Goal: Task Accomplishment & Management: Use online tool/utility

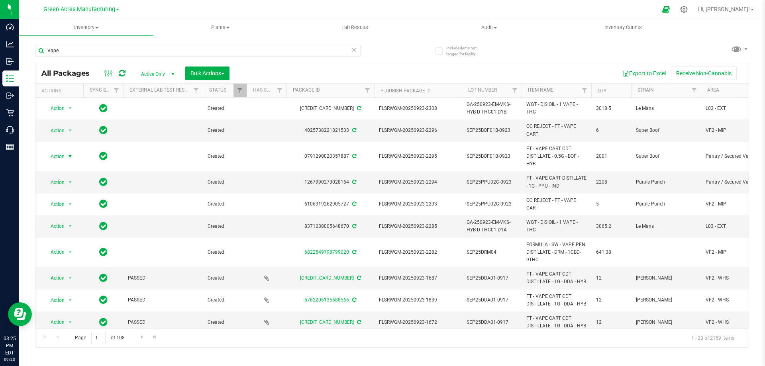
type input "Vape"
click at [58, 155] on span "Action" at bounding box center [54, 156] width 22 height 11
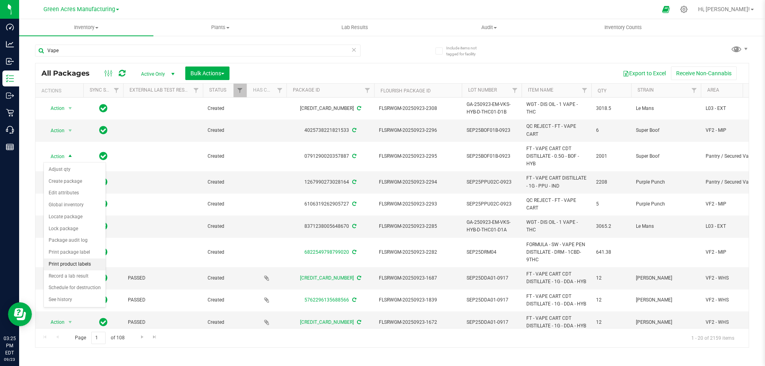
click at [63, 261] on li "Print product labels" at bounding box center [75, 265] width 62 height 12
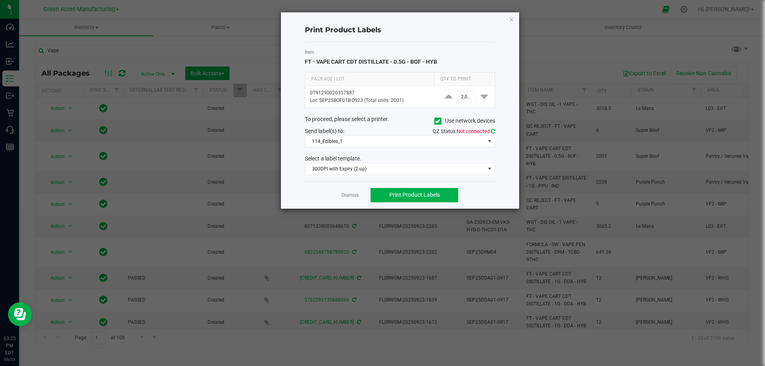
click at [493, 132] on icon at bounding box center [493, 131] width 4 height 5
click at [410, 140] on span "114_Edibles_1" at bounding box center [395, 141] width 180 height 11
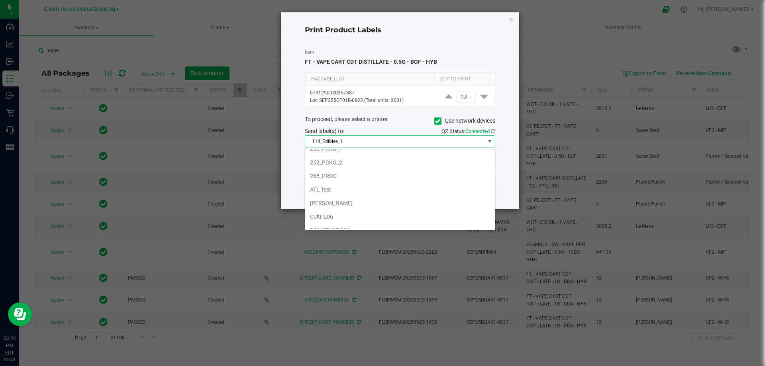
scroll to position [120, 0]
click at [343, 199] on li "[PERSON_NAME]" at bounding box center [400, 199] width 190 height 14
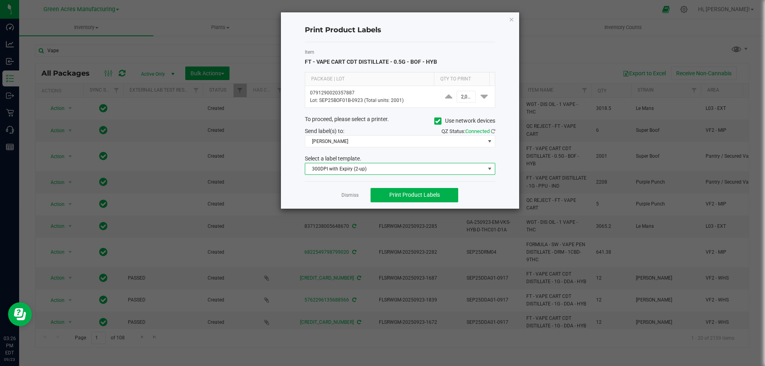
click at [384, 170] on span "300DPI with Expiry (2-up)" at bounding box center [395, 168] width 180 height 11
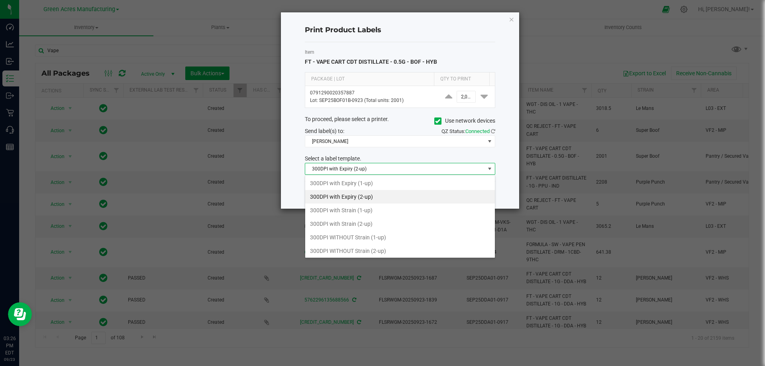
scroll to position [12, 191]
click at [346, 210] on li "300DPI with Strain (1-up)" at bounding box center [400, 211] width 190 height 14
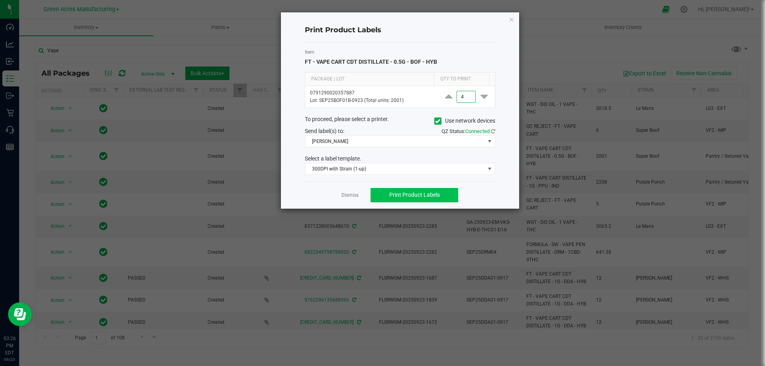
type input "4"
click at [407, 194] on span "Print Product Labels" at bounding box center [414, 195] width 51 height 6
click at [410, 195] on span "Print Product Labels" at bounding box center [414, 195] width 51 height 6
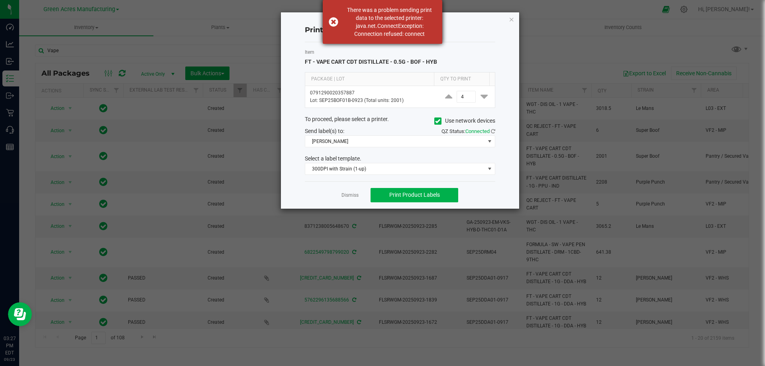
drag, startPoint x: 336, startPoint y: 28, endPoint x: 347, endPoint y: 27, distance: 10.8
click at [347, 27] on div "There was a problem sending print data to the selected printer: java.net.Connec…" at bounding box center [383, 22] width 120 height 44
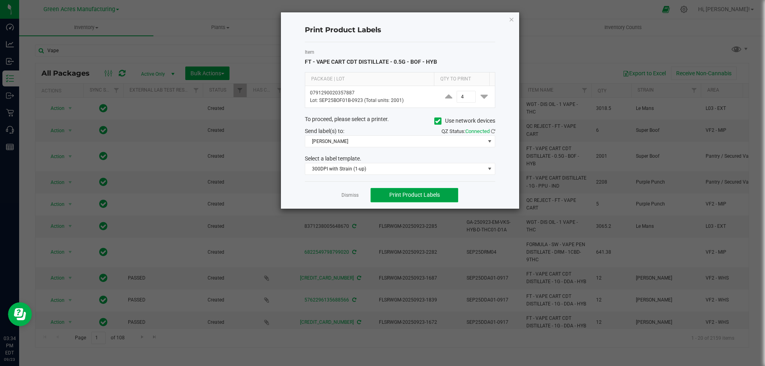
click at [403, 197] on span "Print Product Labels" at bounding box center [414, 195] width 51 height 6
click at [510, 18] on icon "button" at bounding box center [512, 19] width 6 height 10
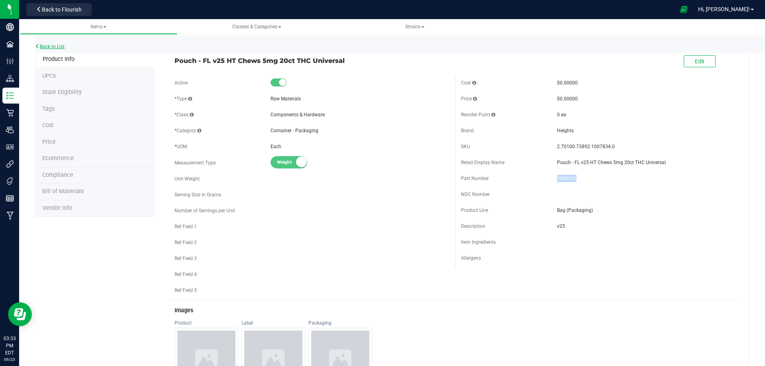
click at [56, 44] on link "Back to List" at bounding box center [50, 47] width 30 height 6
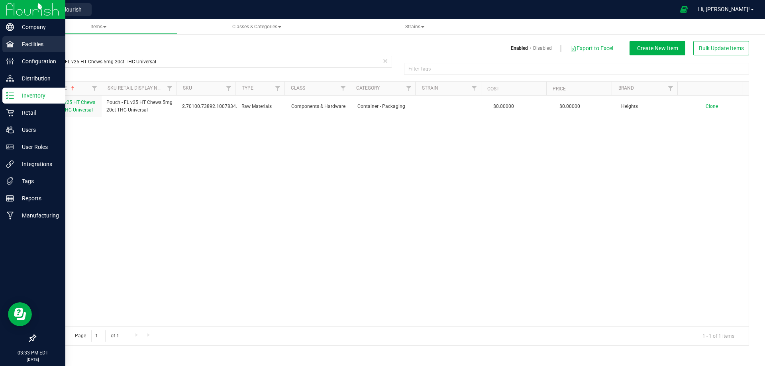
click at [26, 44] on p "Facilities" at bounding box center [38, 44] width 48 height 10
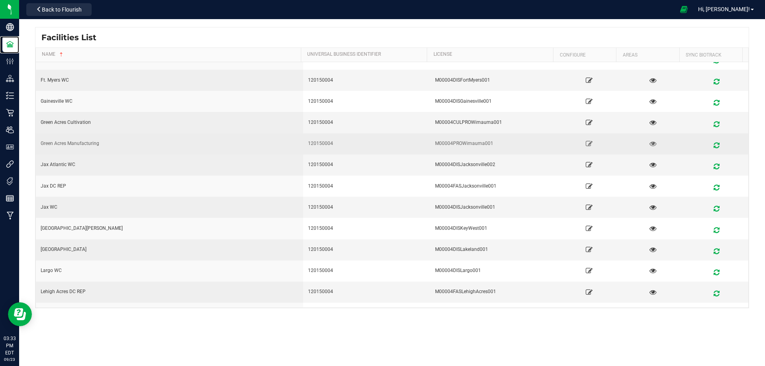
scroll to position [279, 0]
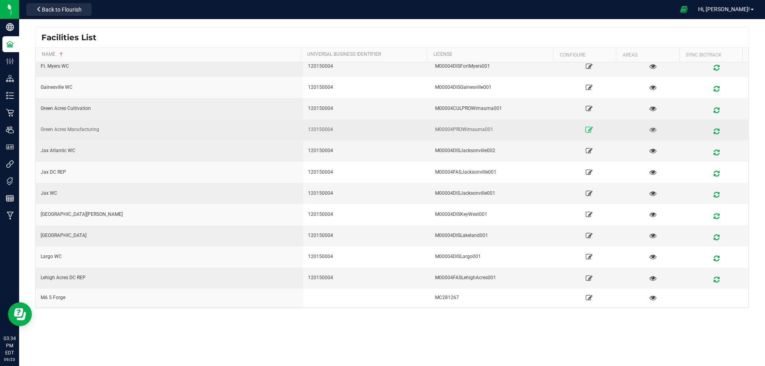
click at [582, 126] on link at bounding box center [589, 130] width 59 height 13
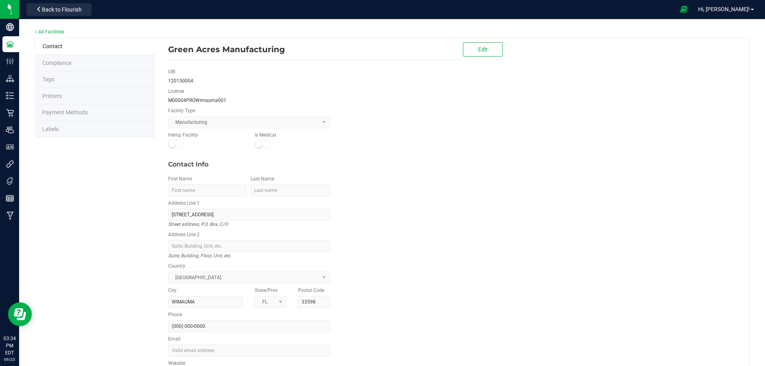
click at [57, 95] on span "Printers" at bounding box center [52, 96] width 20 height 6
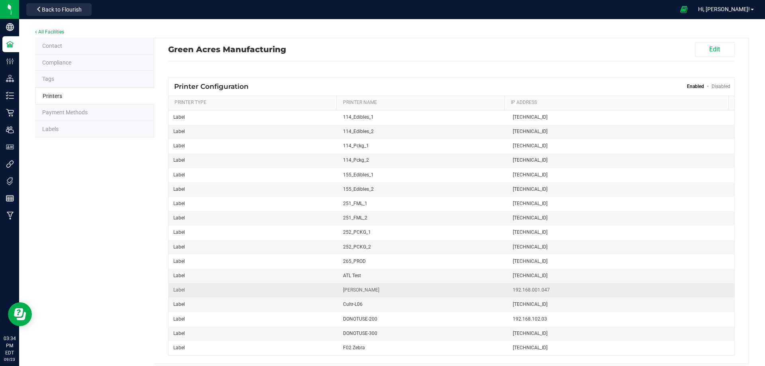
click at [544, 292] on span "192.168.001.047" at bounding box center [621, 291] width 217 height 8
click at [539, 292] on span "192.168.001.047" at bounding box center [621, 291] width 217 height 8
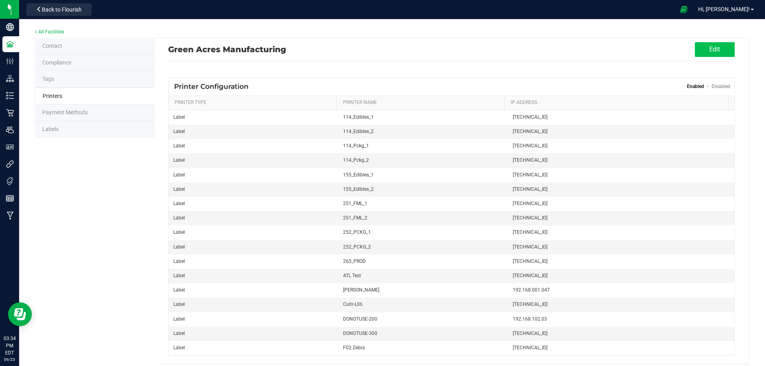
click at [701, 52] on button "Edit" at bounding box center [715, 49] width 40 height 15
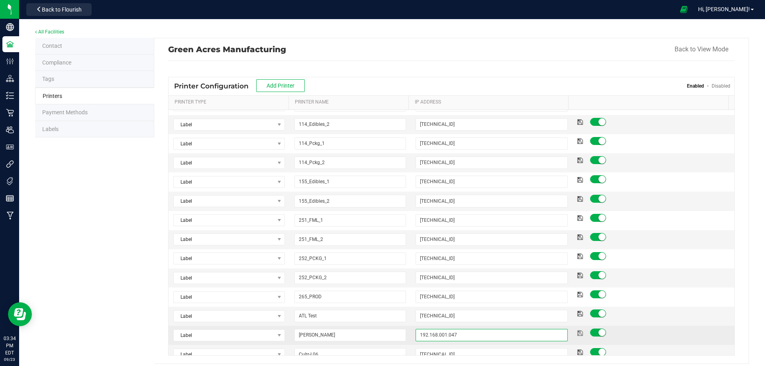
scroll to position [42, 0]
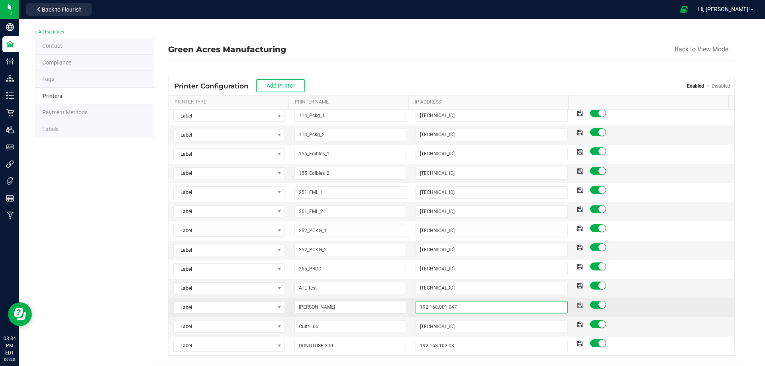
click at [450, 349] on tbody "Label Select Printer Type Receipt Label Other 114_Edibles_1 10.31.49.121 Label …" at bounding box center [452, 365] width 566 height 594
type input "192.168.001.046"
click at [578, 304] on icon at bounding box center [581, 305] width 6 height 5
click at [676, 47] on button "Back to View Mode" at bounding box center [702, 49] width 54 height 14
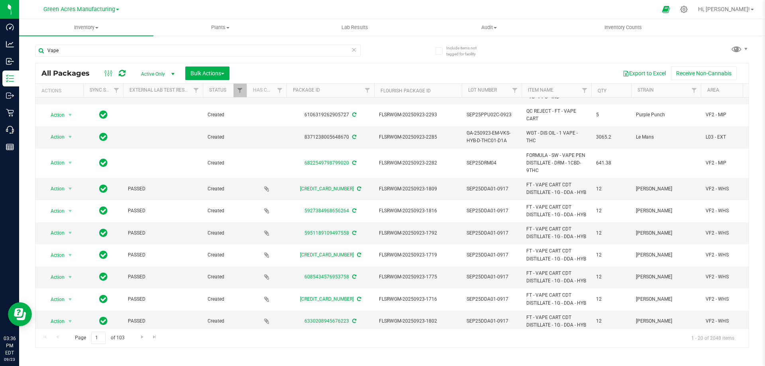
scroll to position [120, 0]
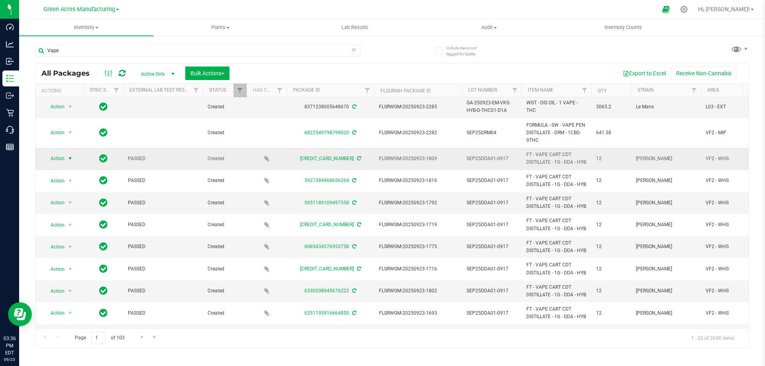
click at [54, 160] on span "Action" at bounding box center [54, 158] width 22 height 11
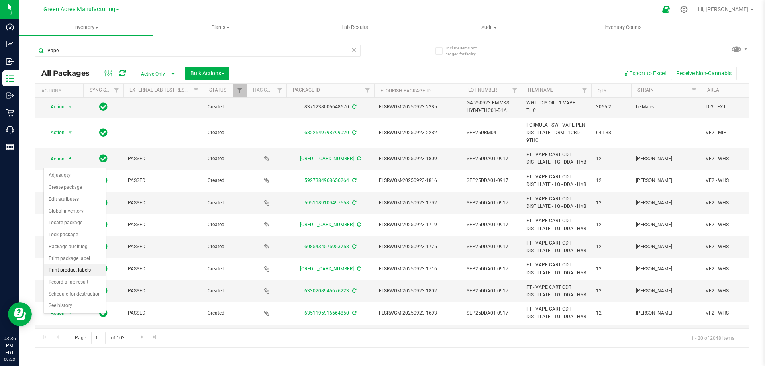
click at [67, 268] on li "Print product labels" at bounding box center [75, 271] width 62 height 12
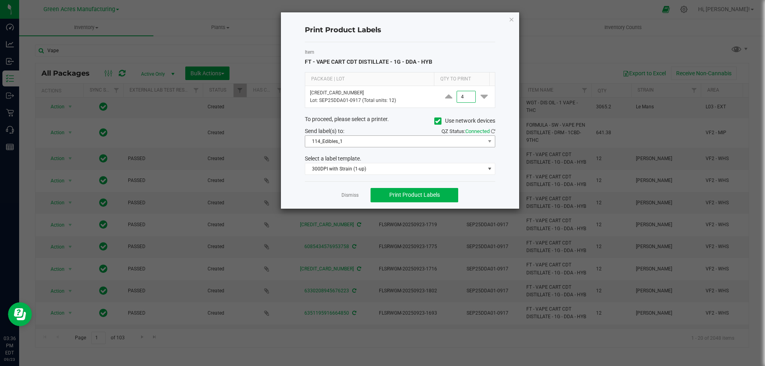
type input "4"
click at [415, 140] on span "114_Edibles_1" at bounding box center [395, 141] width 180 height 11
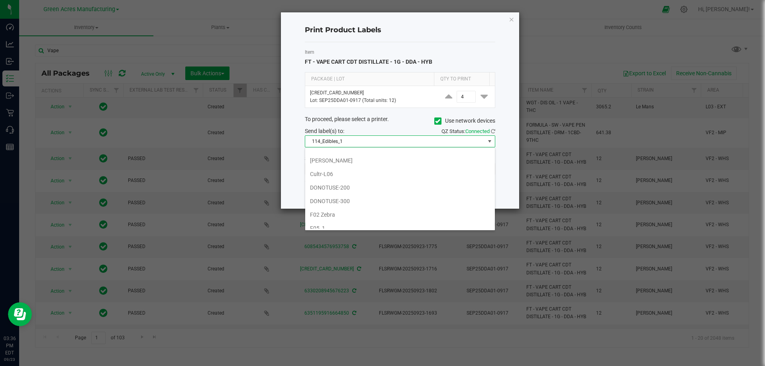
scroll to position [159, 0]
click at [346, 157] on li "[PERSON_NAME]" at bounding box center [400, 159] width 190 height 14
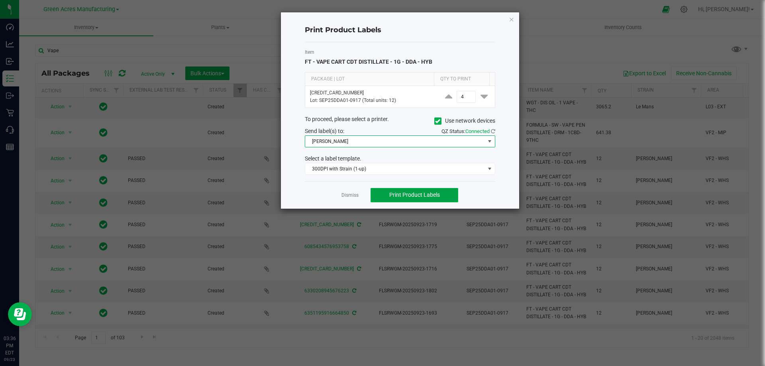
click at [409, 195] on span "Print Product Labels" at bounding box center [414, 195] width 51 height 6
click at [513, 20] on icon "button" at bounding box center [512, 19] width 6 height 10
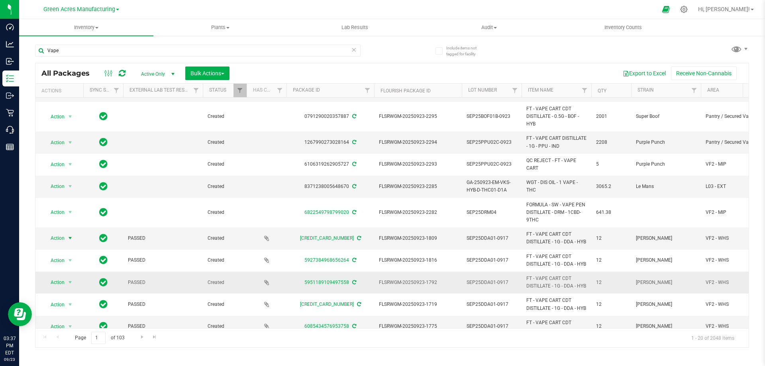
scroll to position [0, 0]
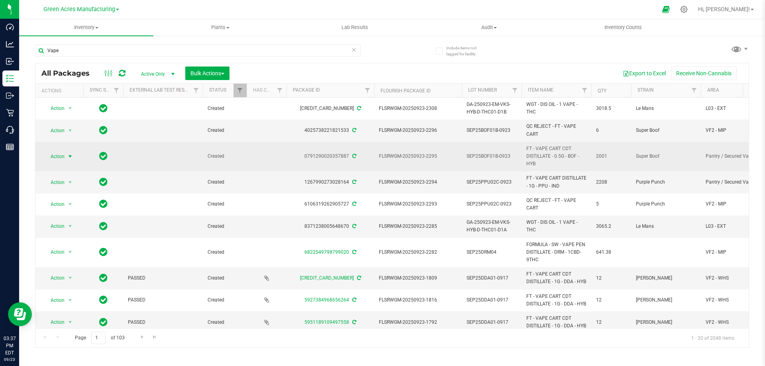
click at [56, 155] on span "Action" at bounding box center [54, 156] width 22 height 11
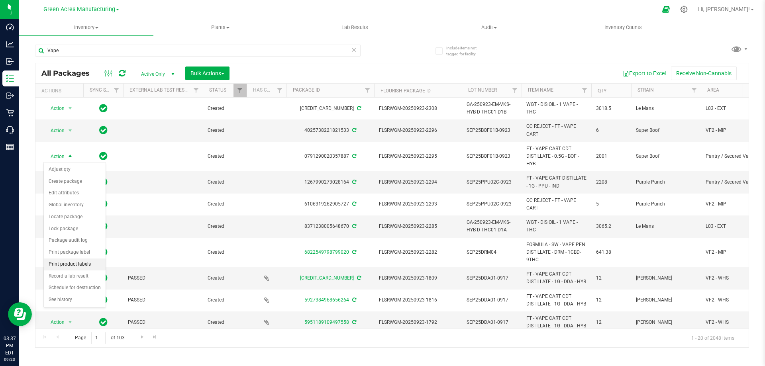
click at [58, 261] on li "Print product labels" at bounding box center [75, 265] width 62 height 12
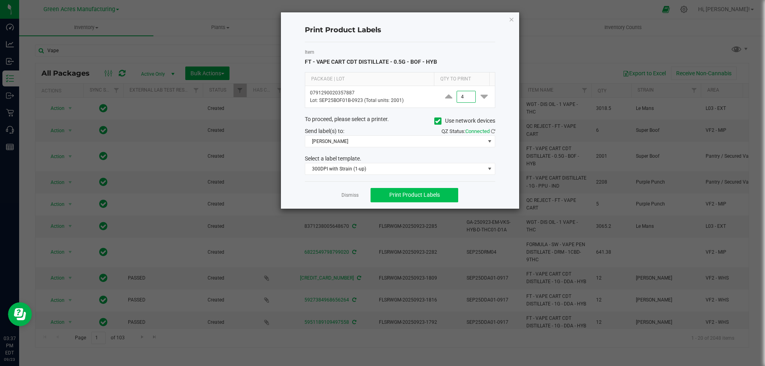
type input "4"
click at [403, 194] on span "Print Product Labels" at bounding box center [414, 195] width 51 height 6
click at [513, 20] on icon "button" at bounding box center [512, 19] width 6 height 10
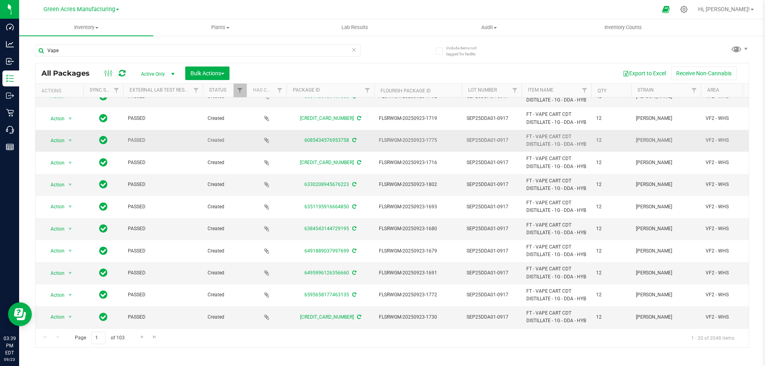
scroll to position [331, 0]
drag, startPoint x: 103, startPoint y: 339, endPoint x: 96, endPoint y: 339, distance: 7.2
click at [96, 339] on input "1" at bounding box center [98, 338] width 14 height 12
type input "10"
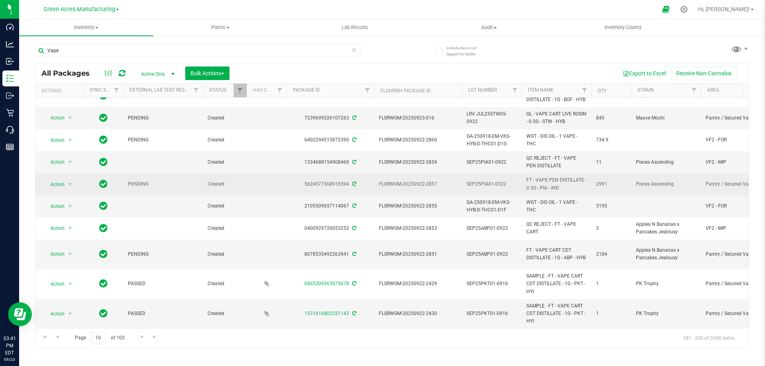
scroll to position [279, 0]
click at [51, 183] on span "Action" at bounding box center [54, 184] width 22 height 11
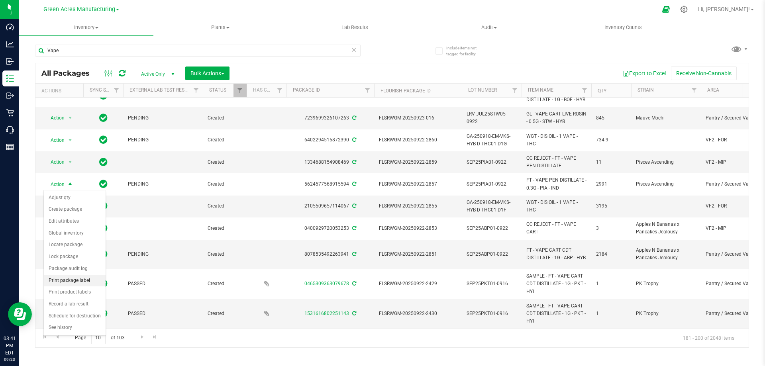
click at [56, 279] on li "Print package label" at bounding box center [75, 281] width 62 height 12
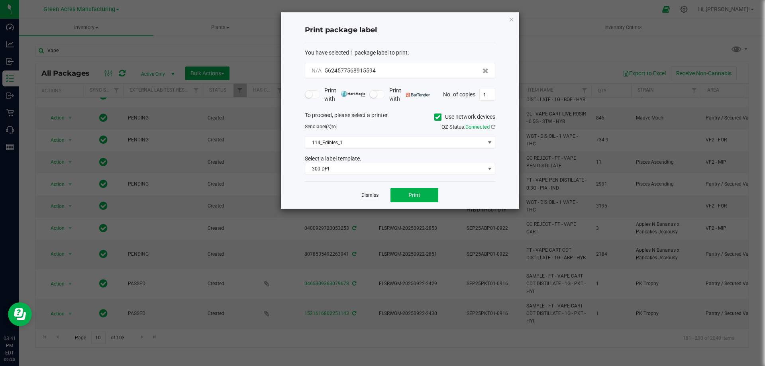
click at [365, 195] on link "Dismiss" at bounding box center [370, 195] width 17 height 7
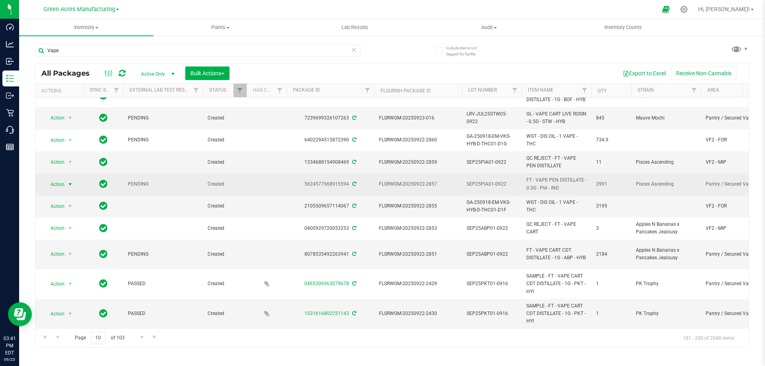
click at [56, 184] on span "Action" at bounding box center [54, 184] width 22 height 11
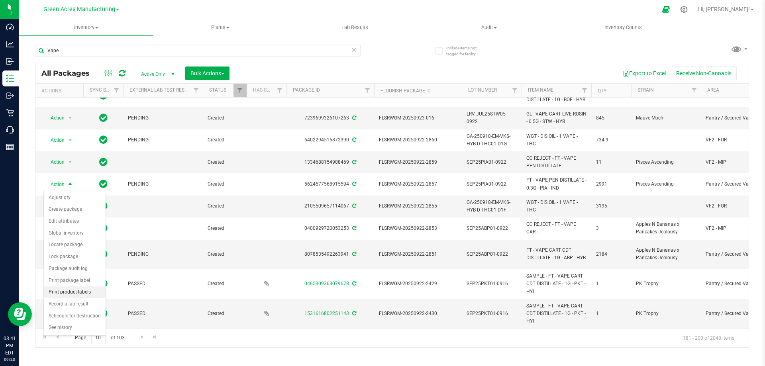
click at [57, 292] on li "Print product labels" at bounding box center [75, 293] width 62 height 12
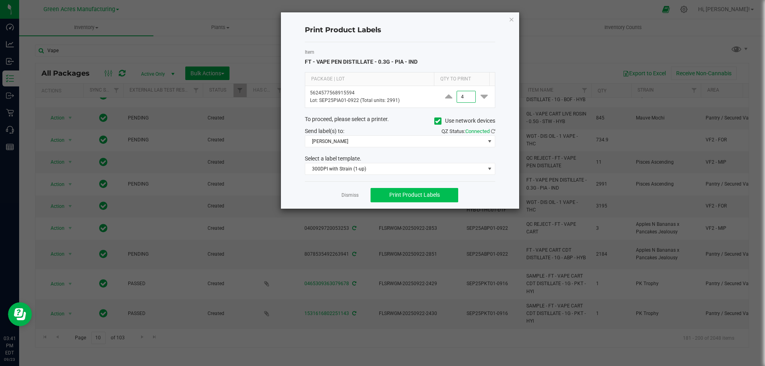
type input "4"
click at [400, 192] on span "Print Product Labels" at bounding box center [414, 195] width 51 height 6
click at [344, 194] on link "Dismiss" at bounding box center [350, 195] width 17 height 7
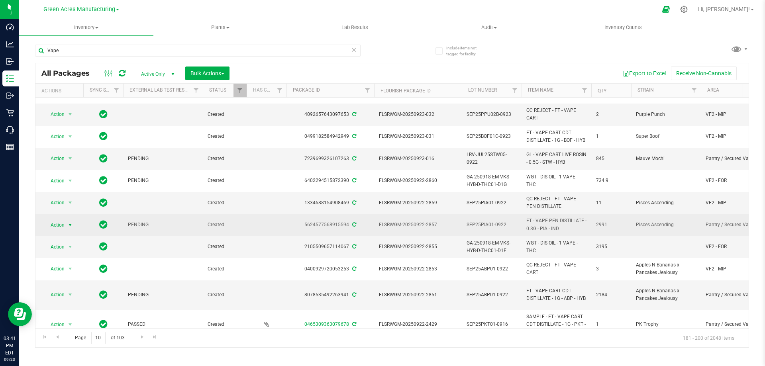
scroll to position [206, 0]
